Goal: Task Accomplishment & Management: Manage account settings

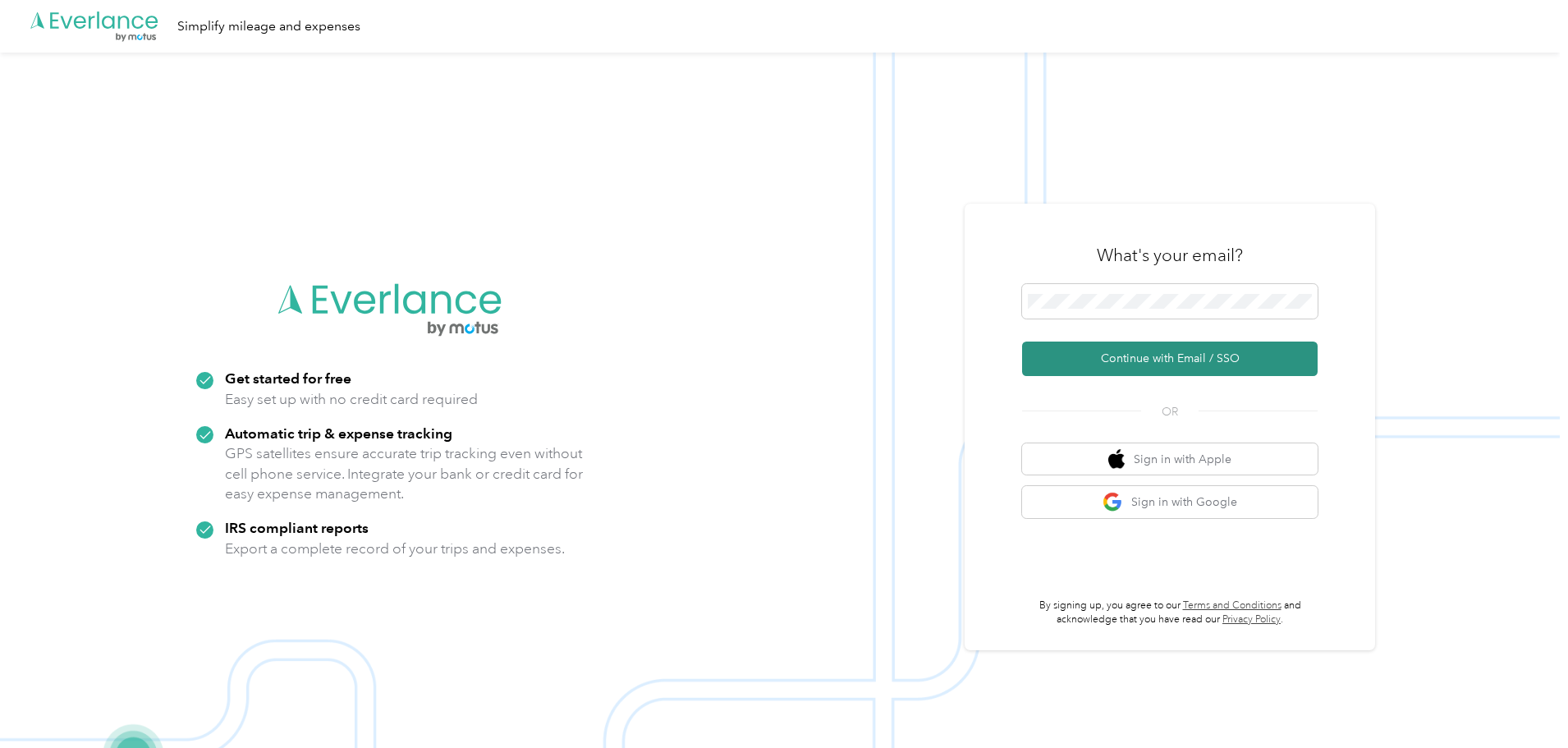
click at [1148, 361] on button "Continue with Email / SSO" at bounding box center [1170, 359] width 295 height 35
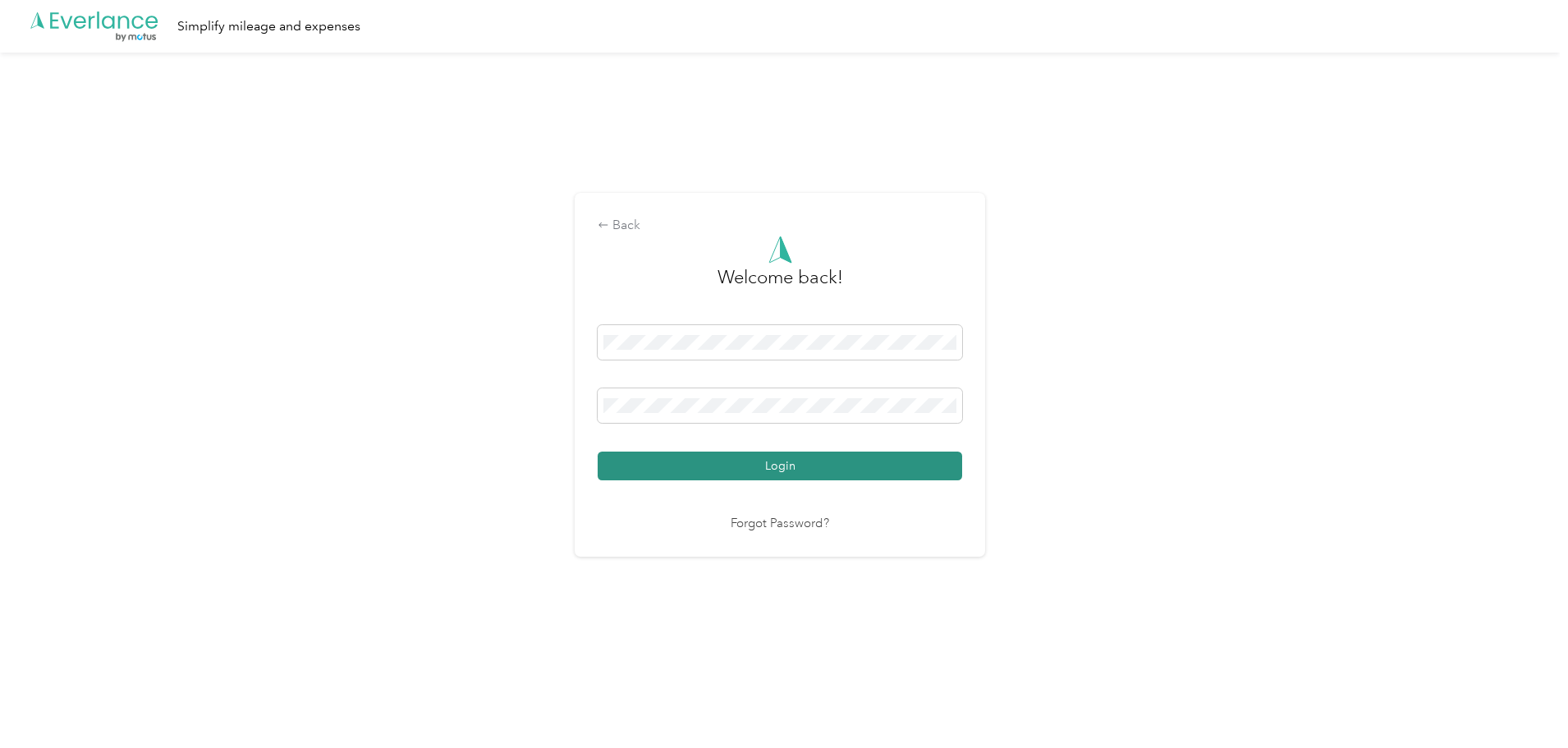
click at [767, 468] on button "Login" at bounding box center [780, 466] width 364 height 29
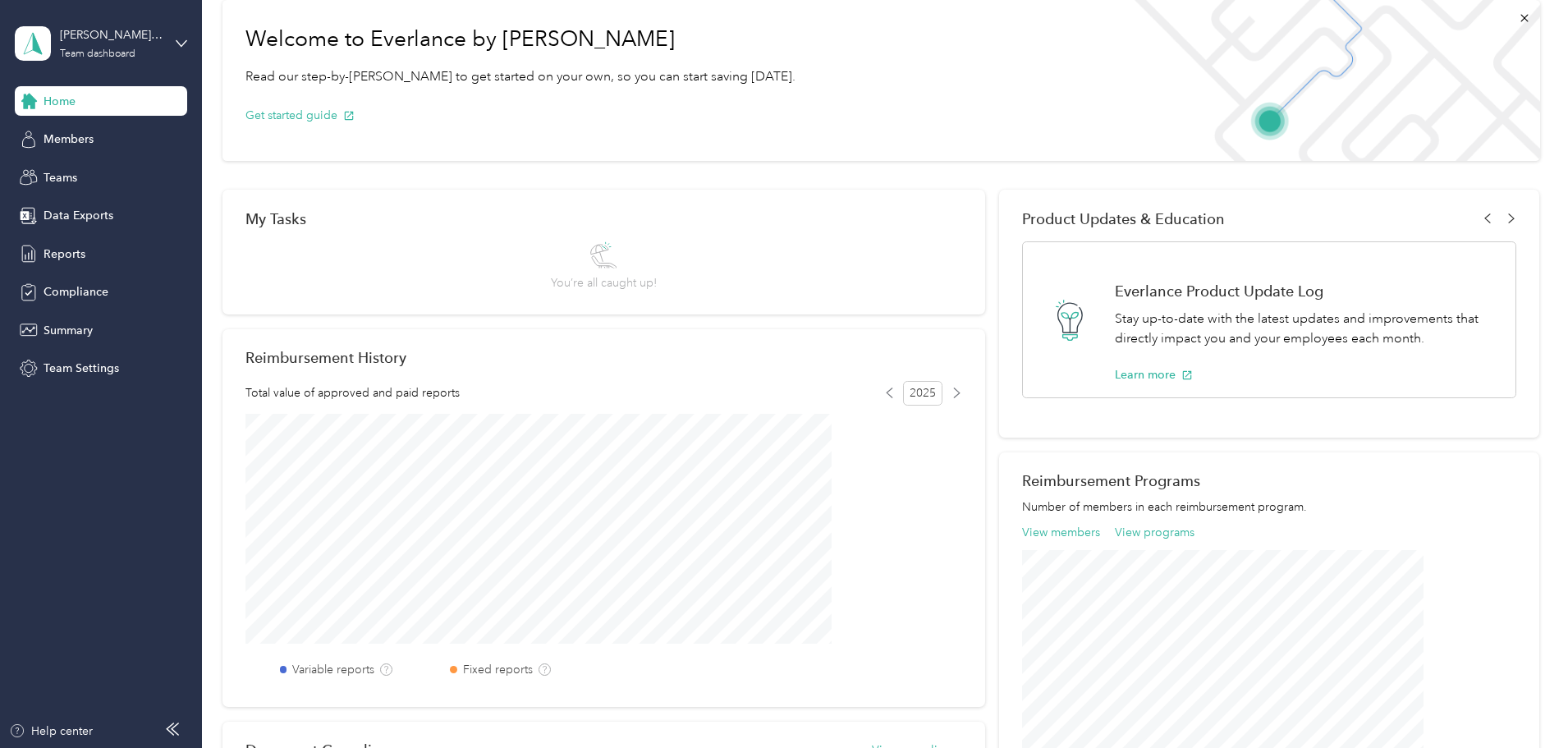
scroll to position [41, 0]
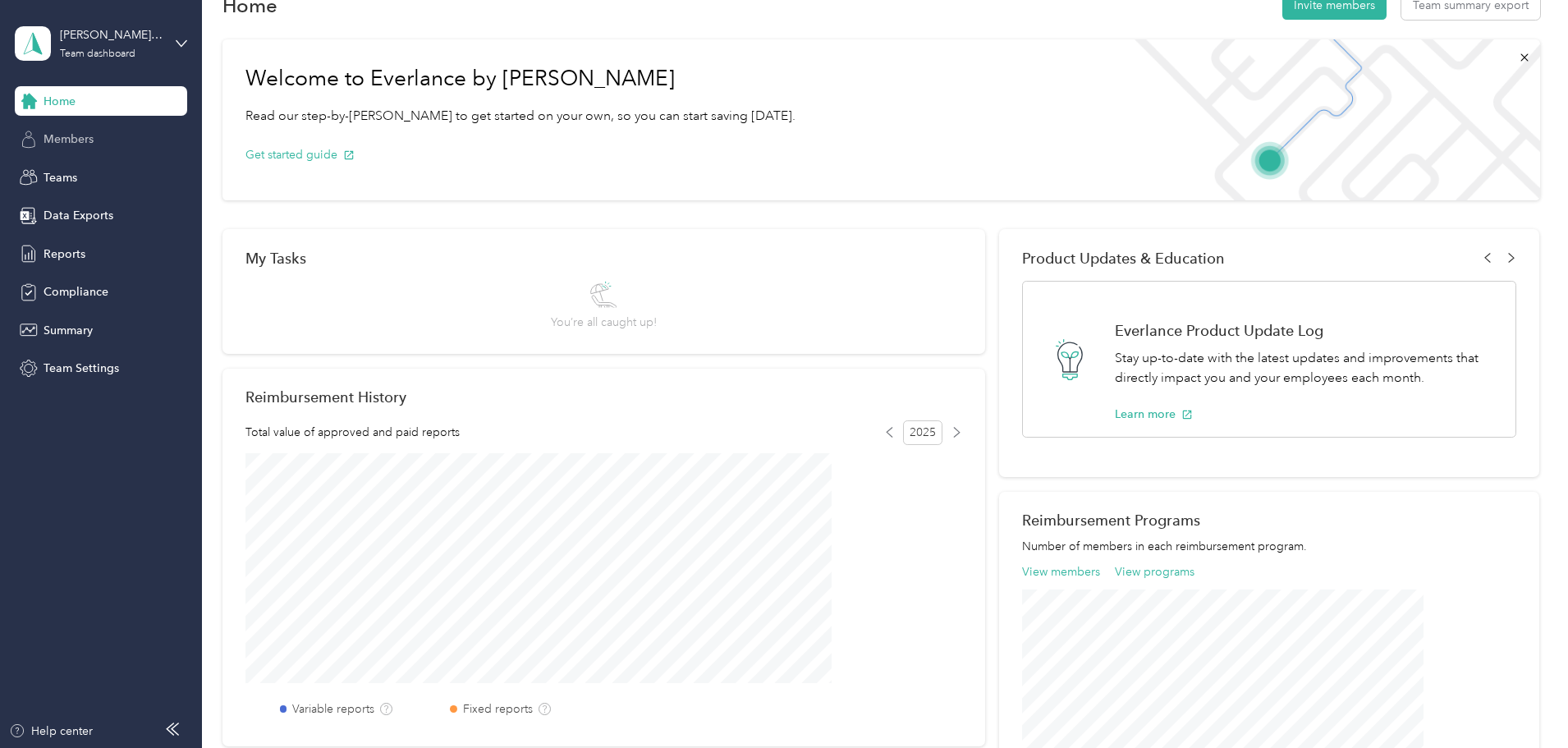
click at [84, 136] on span "Members" at bounding box center [68, 139] width 50 height 17
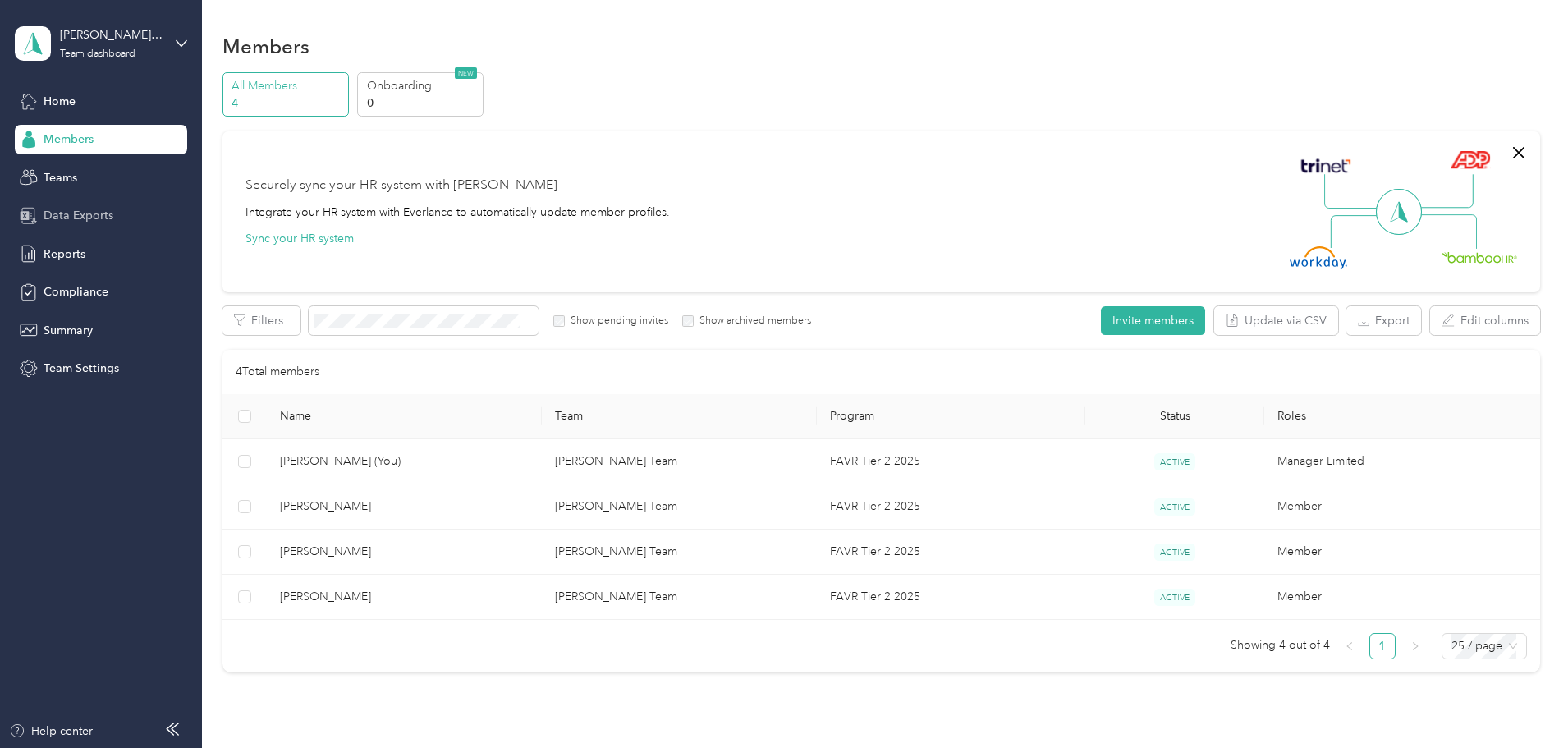
click at [72, 214] on span "Data Exports" at bounding box center [78, 215] width 70 height 17
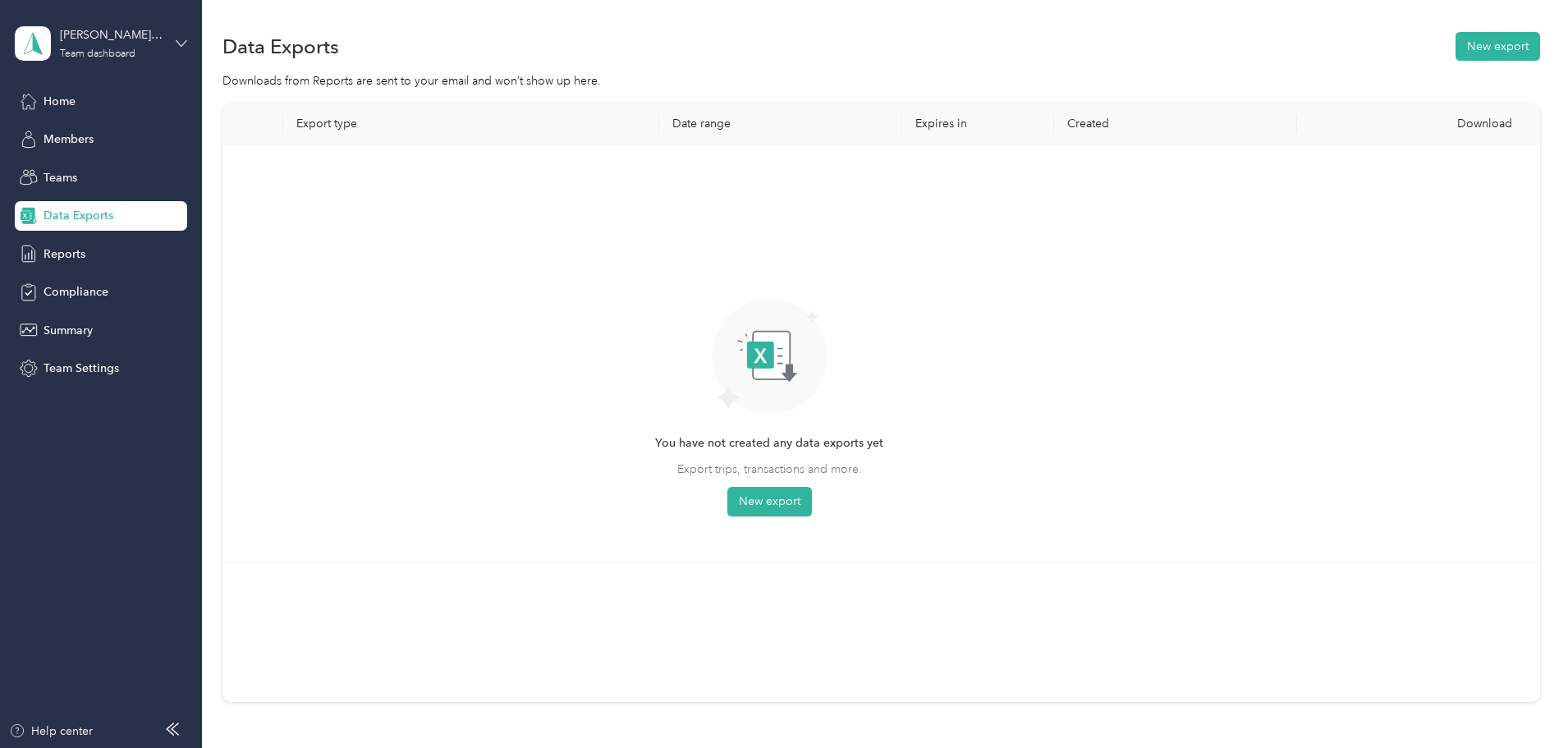
click at [178, 40] on icon at bounding box center [181, 43] width 11 height 11
click at [84, 171] on div "Personal dashboard" at bounding box center [81, 167] width 104 height 17
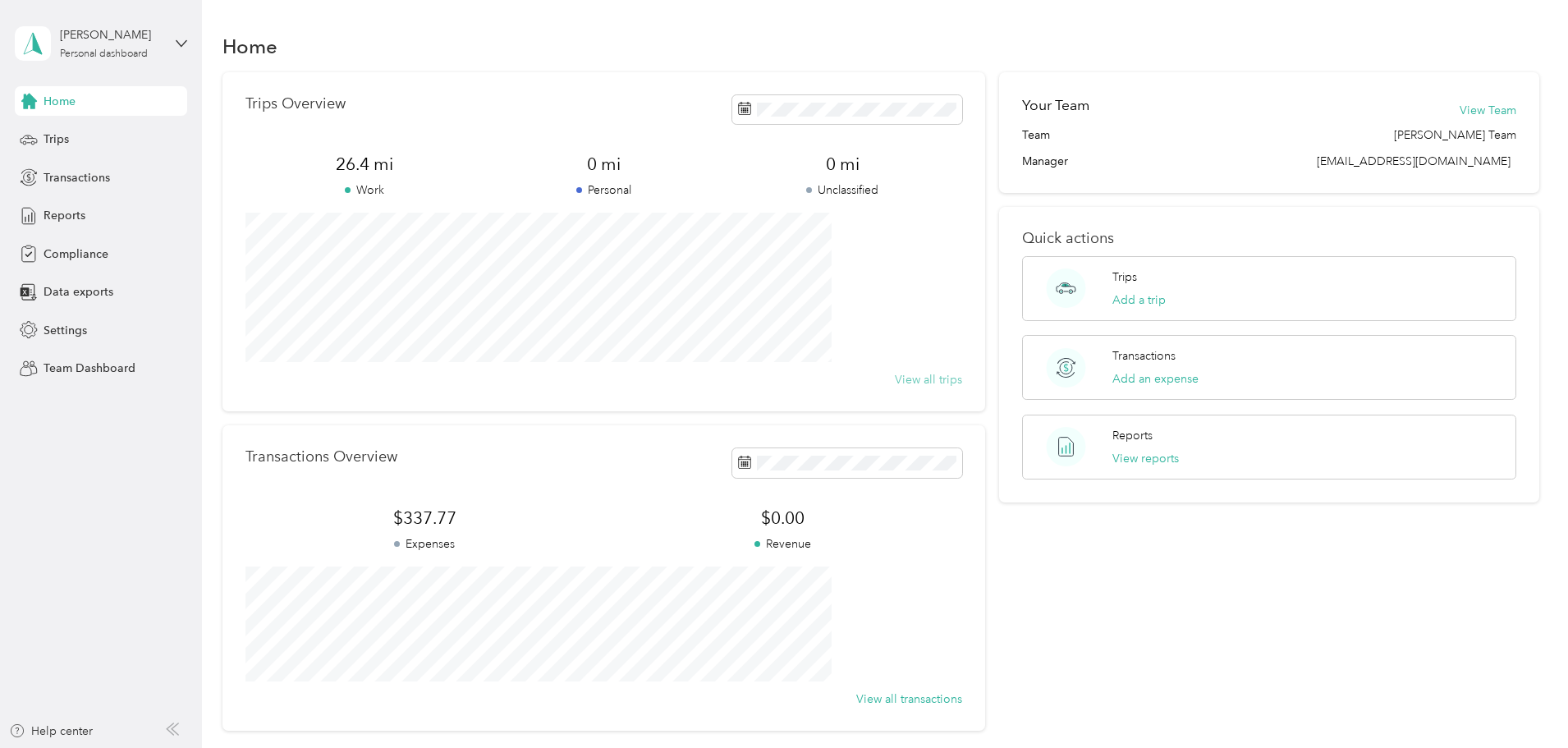
click at [915, 379] on button "View all trips" at bounding box center [928, 380] width 67 height 17
